Goal: Book appointment/travel/reservation

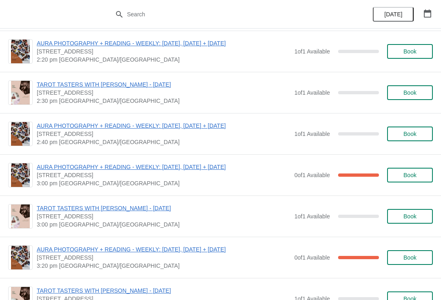
scroll to position [126, 0]
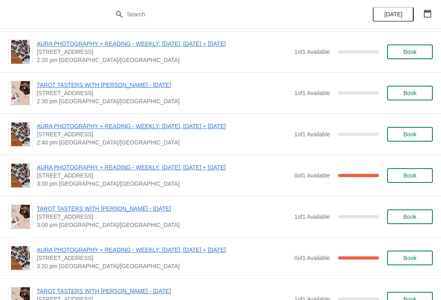
click at [410, 138] on button "Book" at bounding box center [410, 134] width 46 height 15
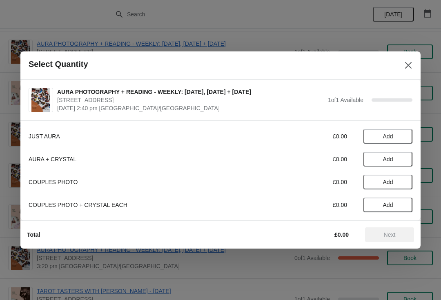
click at [384, 135] on span "Add" at bounding box center [388, 136] width 10 height 7
click at [390, 239] on button "Next" at bounding box center [389, 234] width 49 height 15
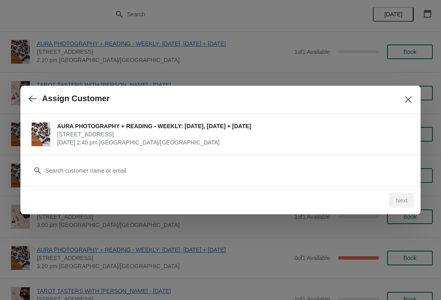
click at [32, 89] on div "Assign Customer" at bounding box center [220, 100] width 400 height 28
click at [34, 100] on icon "button" at bounding box center [33, 99] width 8 height 8
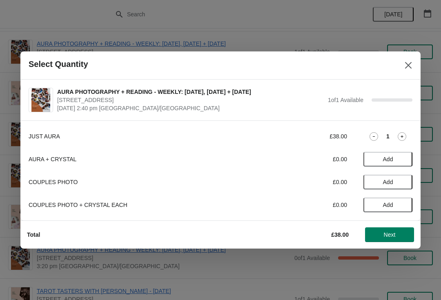
click at [399, 68] on div "Select Quantity" at bounding box center [220, 65] width 400 height 28
click at [406, 66] on icon "Close" at bounding box center [408, 65] width 8 height 8
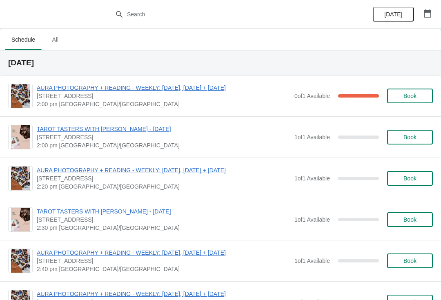
scroll to position [0, 0]
click at [408, 132] on button "Book" at bounding box center [410, 137] width 46 height 15
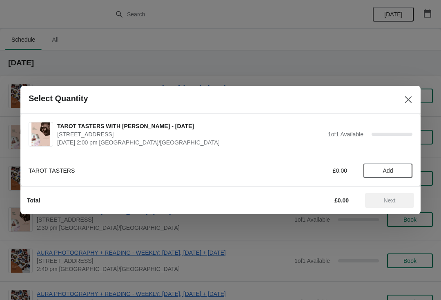
click at [389, 173] on span "Add" at bounding box center [388, 170] width 10 height 7
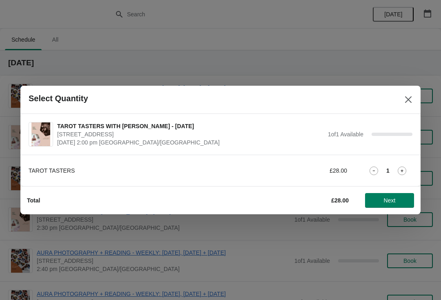
click at [397, 198] on span "Next" at bounding box center [389, 200] width 36 height 7
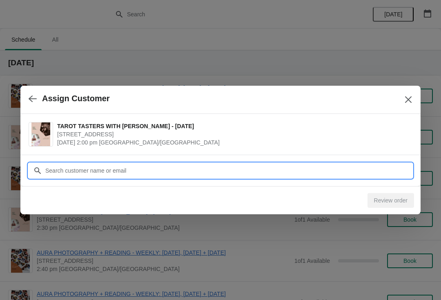
click at [343, 166] on input "Customer" at bounding box center [228, 170] width 367 height 15
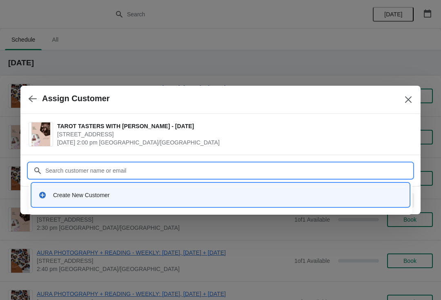
click at [183, 193] on div "Create New Customer" at bounding box center [227, 195] width 349 height 8
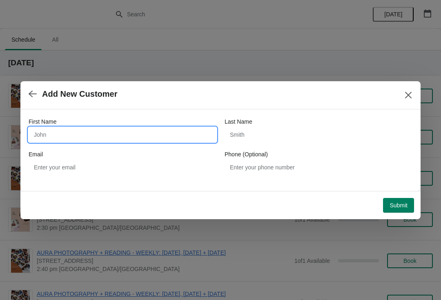
click at [89, 138] on input "First Name" at bounding box center [123, 134] width 188 height 15
type input "Claire"
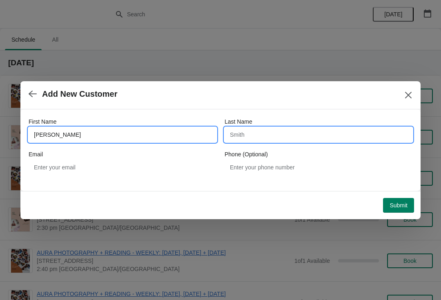
click at [255, 132] on input "Last Name" at bounding box center [318, 134] width 188 height 15
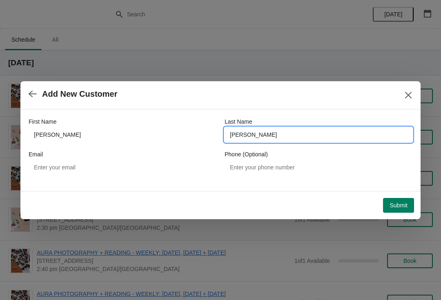
type input "Arbuckle"
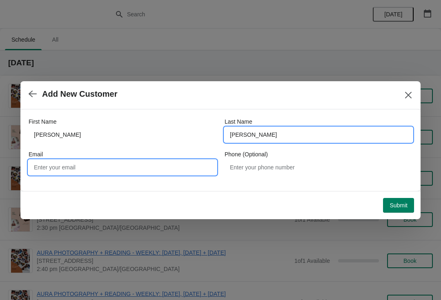
click at [98, 160] on input "Email" at bounding box center [123, 167] width 188 height 15
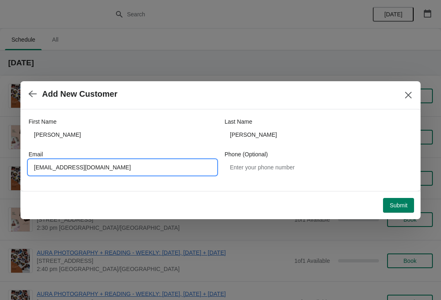
type input "Clairearbuckle@gmail.com"
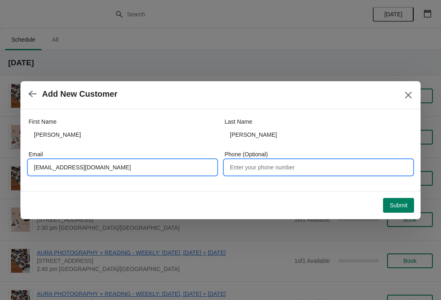
click at [287, 163] on input "Phone (Optional)" at bounding box center [318, 167] width 188 height 15
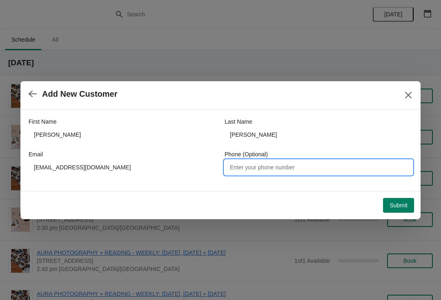
click at [394, 209] on button "Submit" at bounding box center [398, 205] width 31 height 15
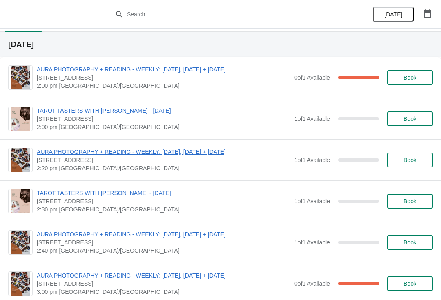
scroll to position [18, 0]
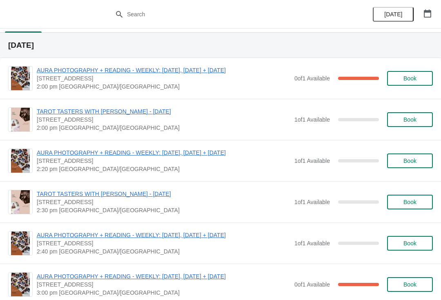
click at [421, 125] on button "Book" at bounding box center [410, 119] width 46 height 15
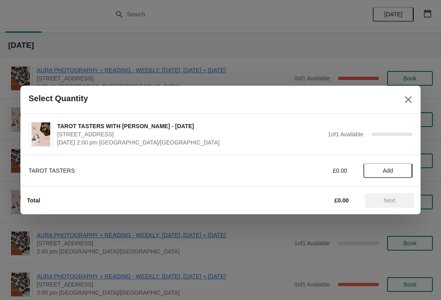
click at [390, 171] on span "Add" at bounding box center [388, 170] width 10 height 7
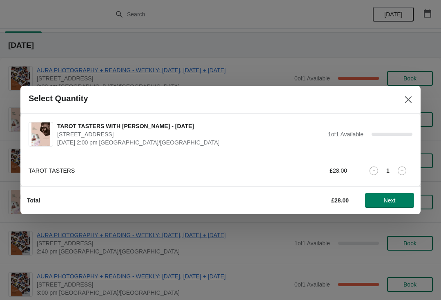
click at [399, 199] on span "Next" at bounding box center [389, 200] width 36 height 7
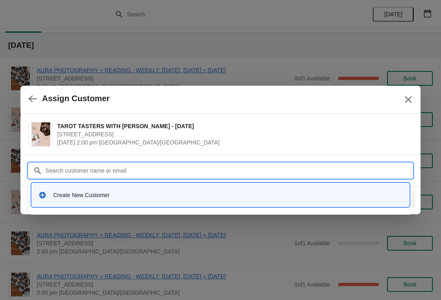
click at [257, 193] on div "Create New Customer" at bounding box center [227, 195] width 349 height 8
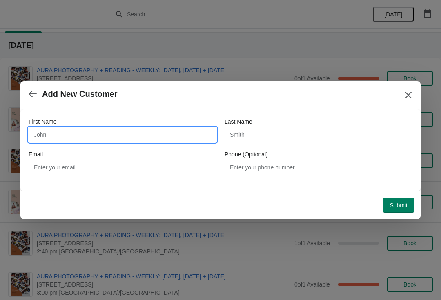
click at [84, 134] on input "First Name" at bounding box center [123, 134] width 188 height 15
type input "Clairearbuckle@gmail.com"
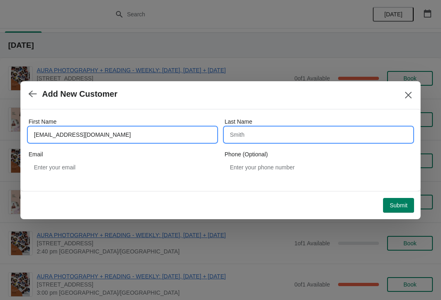
click at [318, 127] on input "Last Name" at bounding box center [318, 134] width 188 height 15
click at [113, 134] on input "Clairearbuckle@gmail.com" at bounding box center [123, 134] width 188 height 15
click at [111, 138] on input "Clairearbuckle@gmail.com" at bounding box center [123, 134] width 188 height 15
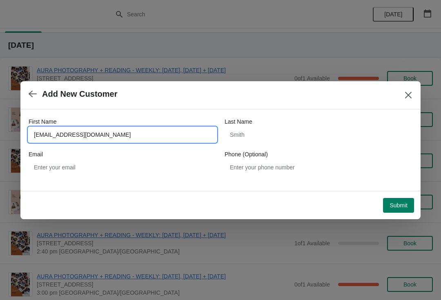
click at [100, 142] on input "Clairearbuckle@gmail.com" at bounding box center [123, 134] width 188 height 15
click at [78, 155] on div "Email" at bounding box center [123, 154] width 188 height 8
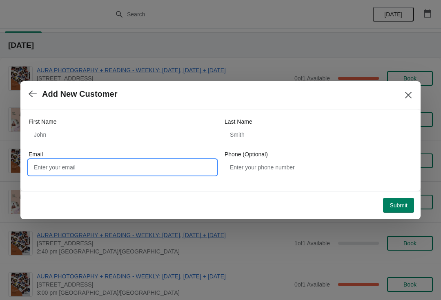
click at [92, 166] on input "Email" at bounding box center [123, 167] width 188 height 15
click at [73, 167] on input "Email" at bounding box center [123, 167] width 188 height 15
click at [72, 168] on input "Email" at bounding box center [123, 167] width 188 height 15
paste input "Clairearbuckle@gmail.com"
type input "Clairearbuckle@gmail.com"
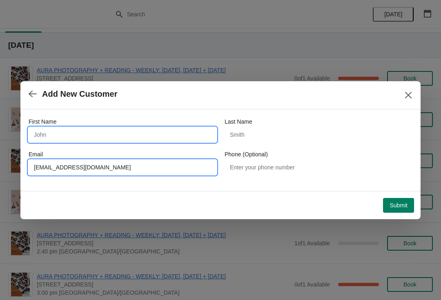
click at [76, 140] on input "First Name" at bounding box center [123, 134] width 188 height 15
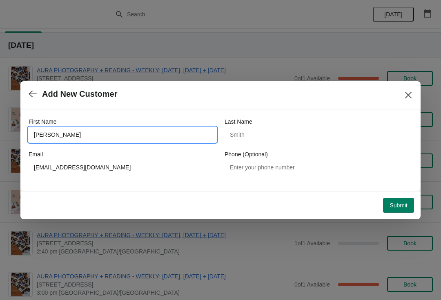
type input "Claire"
click at [306, 124] on div "Last Name" at bounding box center [318, 122] width 188 height 8
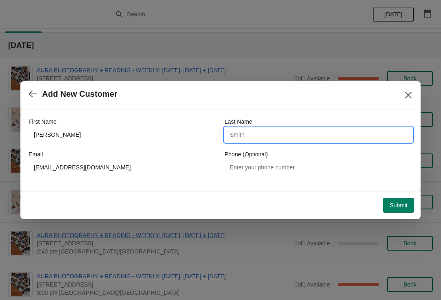
click at [266, 142] on input "Last Name" at bounding box center [318, 134] width 188 height 15
type input "Arbuckle"
click at [401, 202] on span "Submit" at bounding box center [398, 205] width 18 height 7
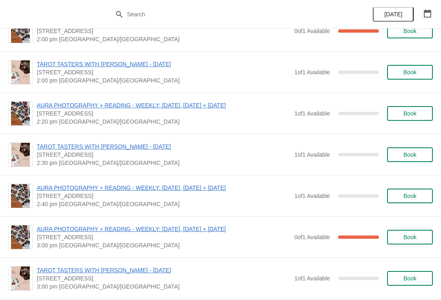
scroll to position [64, 0]
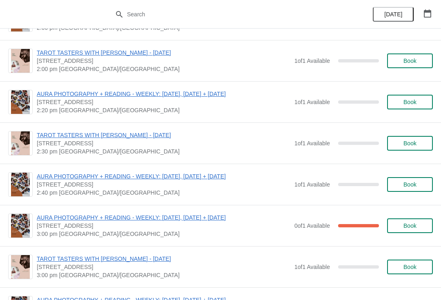
scroll to position [75, 0]
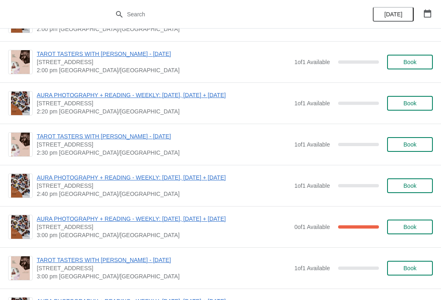
click at [404, 147] on span "Book" at bounding box center [409, 144] width 13 height 7
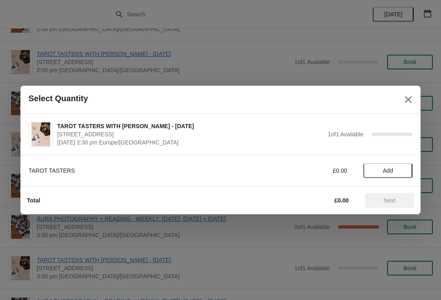
click at [388, 169] on span "Add" at bounding box center [388, 170] width 10 height 7
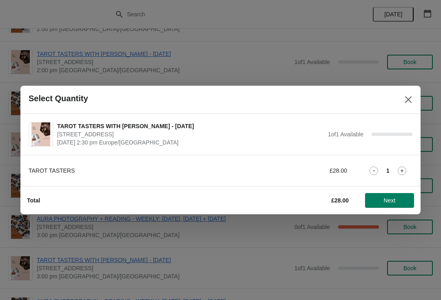
click at [386, 201] on span "Next" at bounding box center [390, 200] width 12 height 7
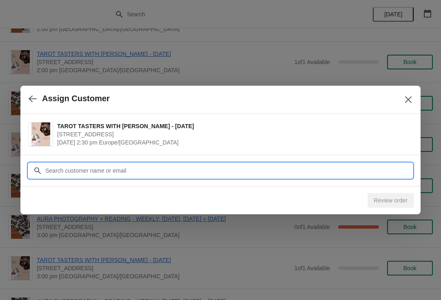
click at [333, 173] on input "Customer" at bounding box center [228, 170] width 367 height 15
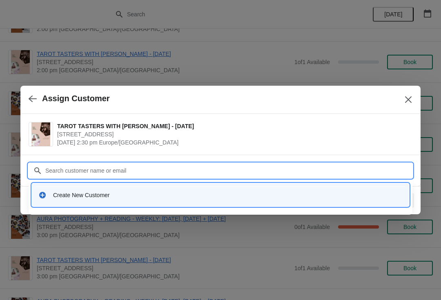
click at [231, 201] on div "Create New Customer" at bounding box center [220, 194] width 370 height 17
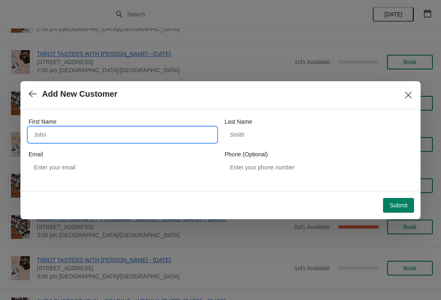
click at [85, 132] on input "First Name" at bounding box center [123, 134] width 188 height 15
type input "[PERSON_NAME]"
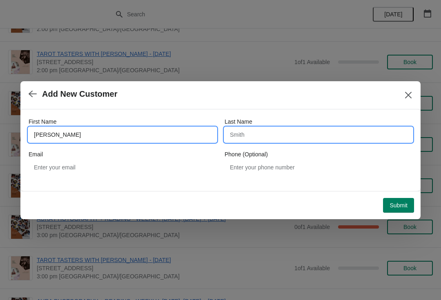
click at [285, 129] on input "Last Name" at bounding box center [318, 134] width 188 height 15
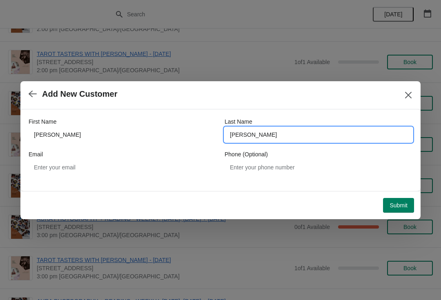
type input "[PERSON_NAME]"
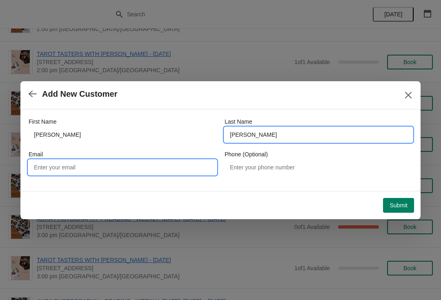
click at [129, 163] on input "Email" at bounding box center [123, 167] width 188 height 15
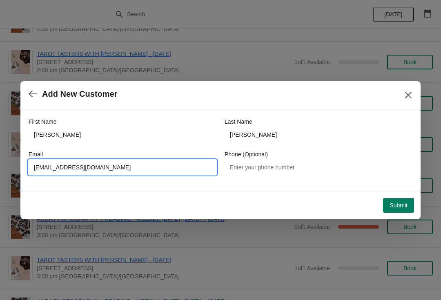
type input "[EMAIL_ADDRESS][DOMAIN_NAME]"
click at [404, 205] on span "Submit" at bounding box center [398, 205] width 18 height 7
